Goal: Find specific page/section: Find specific page/section

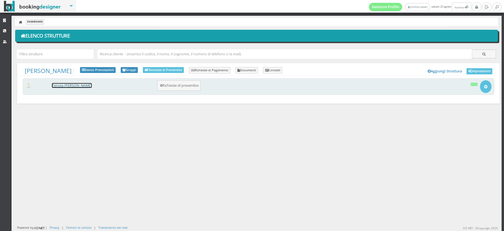
click at [67, 86] on link "Tenuta [PERSON_NAME]" at bounding box center [72, 85] width 40 height 5
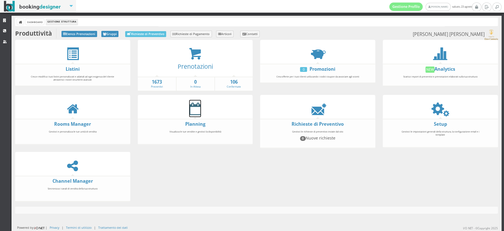
click at [200, 112] on icon at bounding box center [195, 108] width 12 height 13
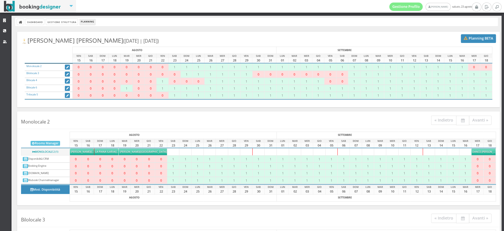
click at [170, 124] on h4 "Monolocale 2 « Indietro Avanti »" at bounding box center [258, 121] width 483 height 15
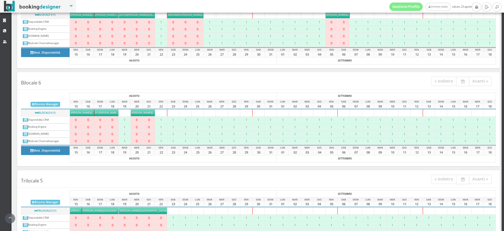
scroll to position [384, 0]
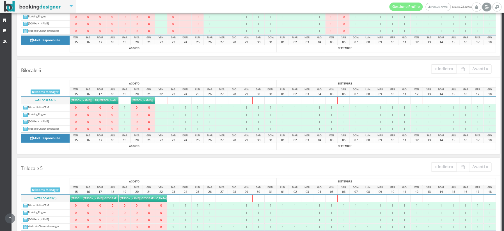
click at [486, 6] on icon at bounding box center [487, 7] width 4 height 6
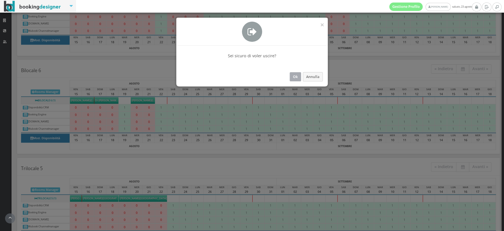
click at [298, 79] on button "Ok" at bounding box center [296, 76] width 12 height 9
